Goal: Transaction & Acquisition: Purchase product/service

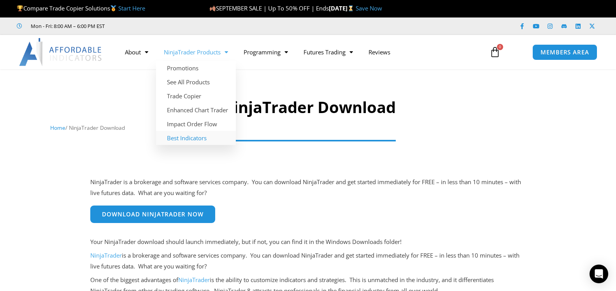
click at [198, 137] on link "Best Indicators" at bounding box center [196, 138] width 80 height 14
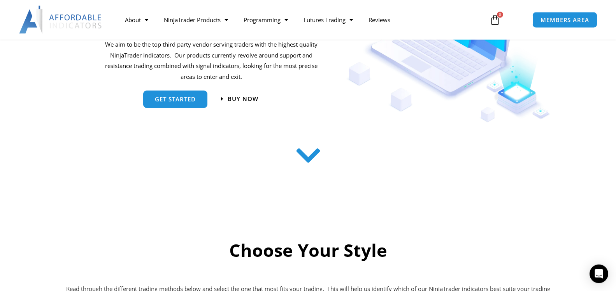
scroll to position [198, 0]
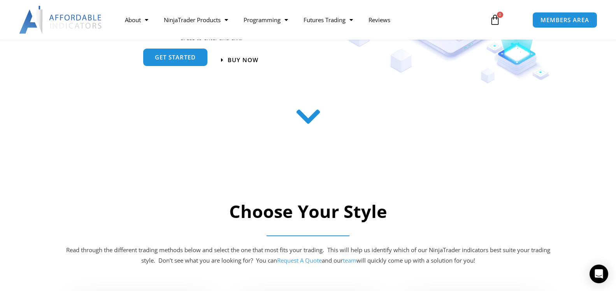
click at [194, 59] on span "get started" at bounding box center [175, 57] width 41 height 6
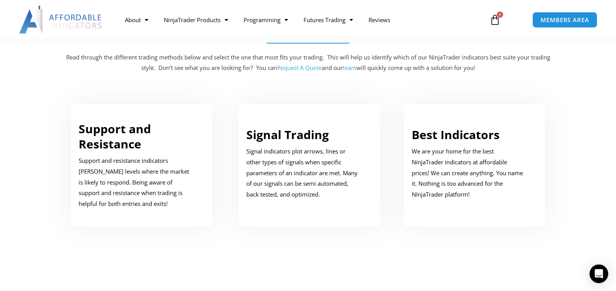
scroll to position [392, 0]
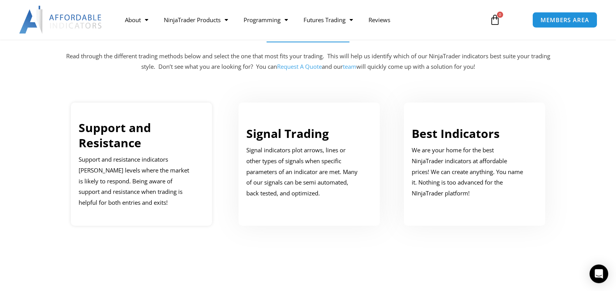
click at [110, 137] on link "Support and Resistance" at bounding box center [115, 135] width 72 height 31
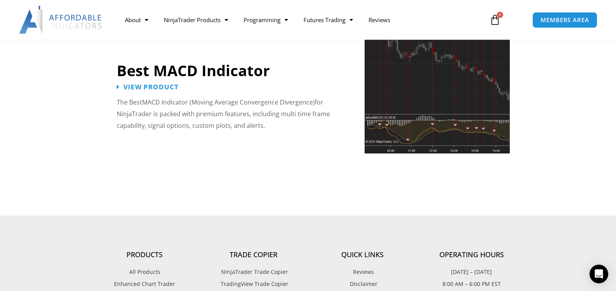
scroll to position [1775, 0]
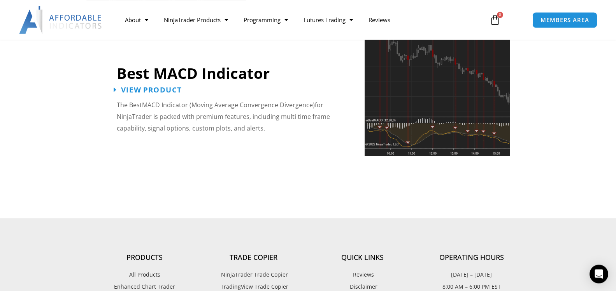
click at [158, 86] on span "View Product" at bounding box center [151, 89] width 61 height 7
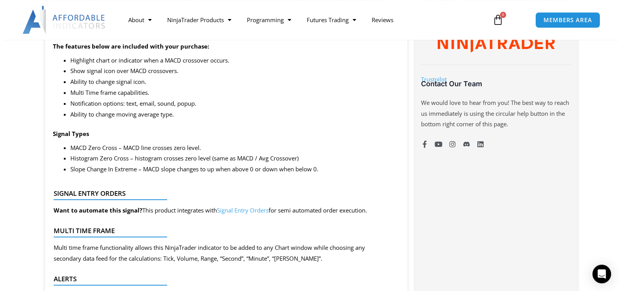
scroll to position [436, 0]
